Goal: Subscribe to service/newsletter

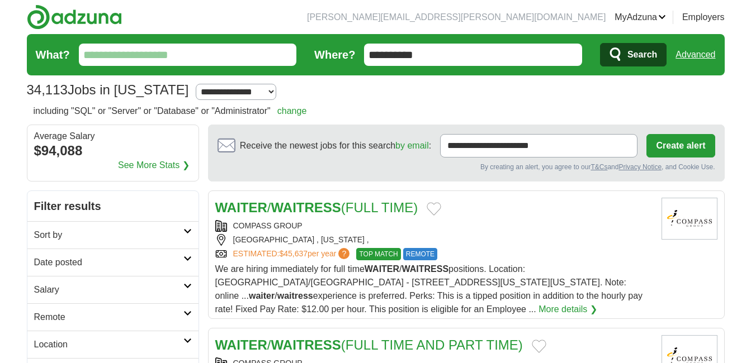
click at [190, 56] on input "What?" at bounding box center [188, 55] width 218 height 22
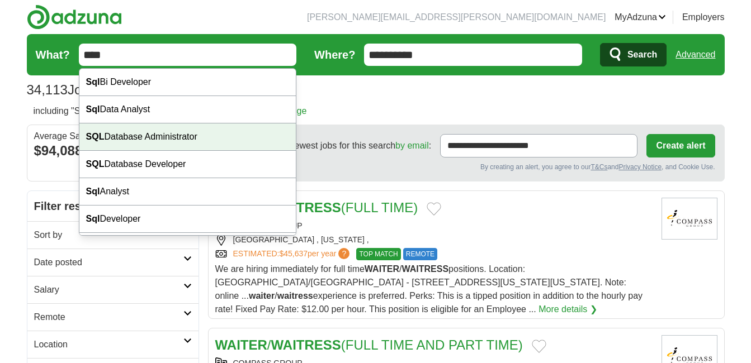
click at [179, 135] on div "SQL Database Administrator" at bounding box center [187, 137] width 217 height 27
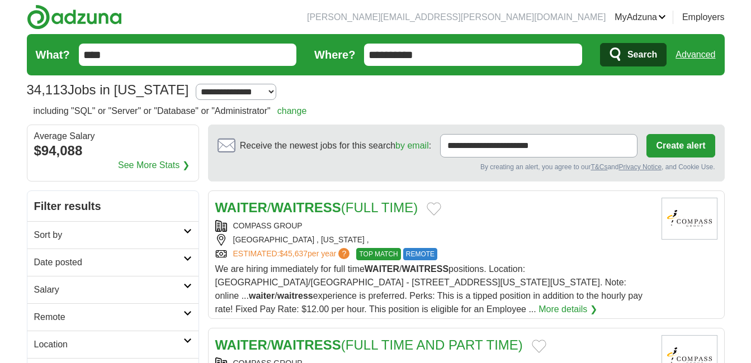
type input "**********"
click at [643, 51] on span "Search" at bounding box center [642, 55] width 30 height 22
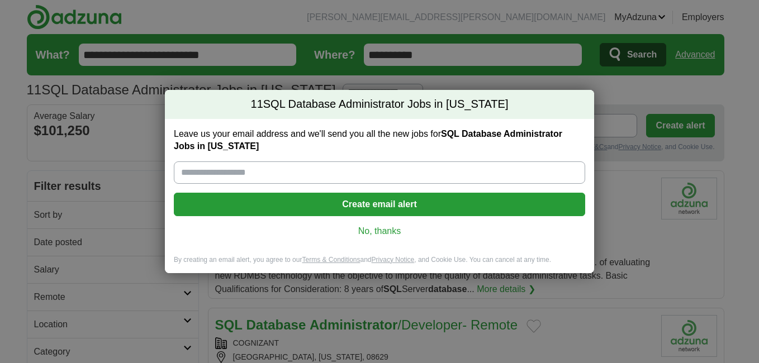
click at [405, 166] on input "Leave us your email address and we'll send you all the new jobs for SQL Databas…" at bounding box center [379, 173] width 411 height 22
type input "**********"
click at [376, 203] on button "Create email alert" at bounding box center [379, 204] width 411 height 23
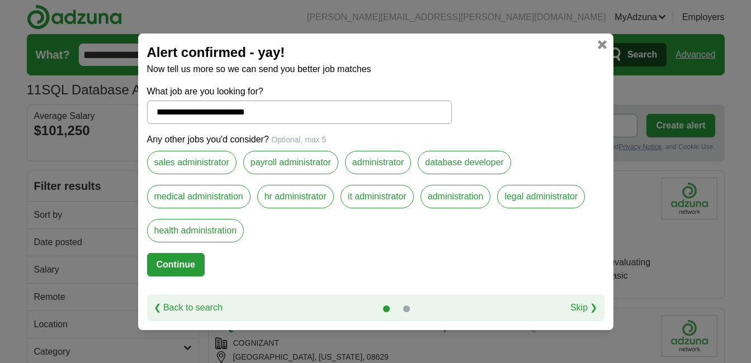
click at [181, 262] on button "Continue" at bounding box center [176, 264] width 58 height 23
select select "*"
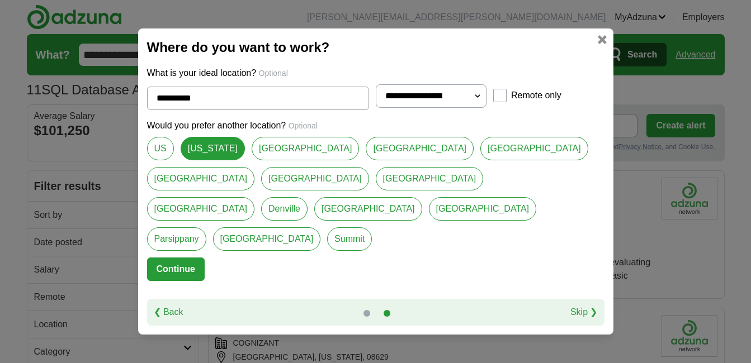
click at [194, 258] on button "Continue" at bounding box center [176, 269] width 58 height 23
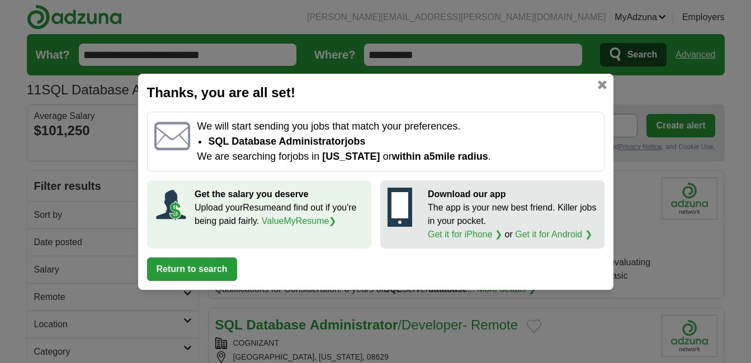
click at [171, 275] on button "Return to search" at bounding box center [192, 269] width 90 height 23
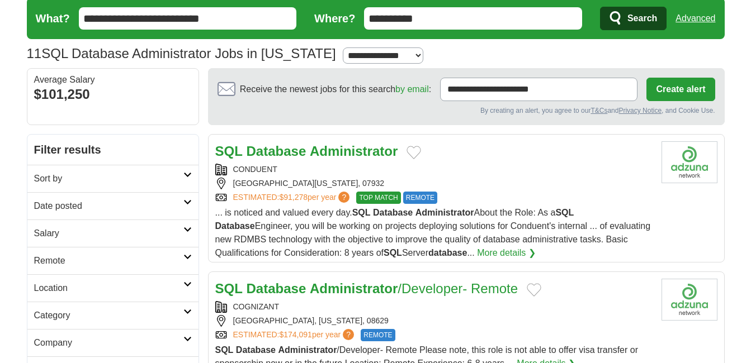
scroll to position [168, 0]
